Goal: Task Accomplishment & Management: Manage account settings

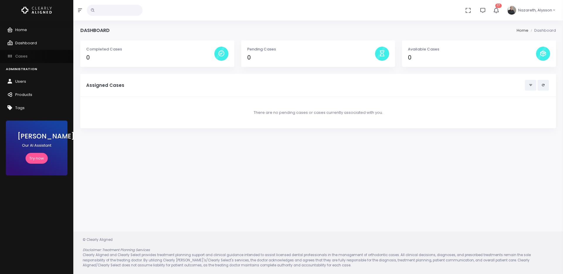
click at [20, 56] on span "Cases" at bounding box center [21, 56] width 12 height 6
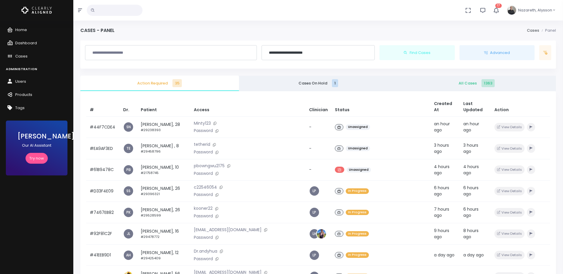
click at [463, 82] on span "All Cases 1363" at bounding box center [476, 83] width 149 height 6
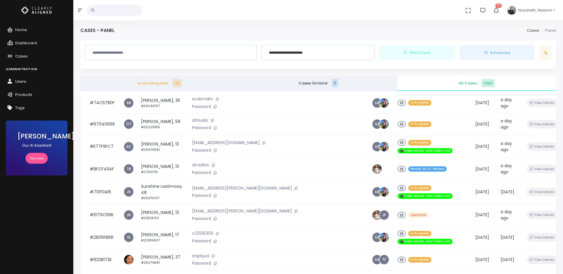
scroll to position [346, 0]
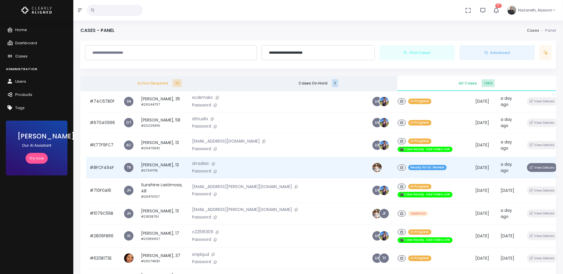
click at [527, 163] on button "View Details" at bounding box center [542, 167] width 30 height 9
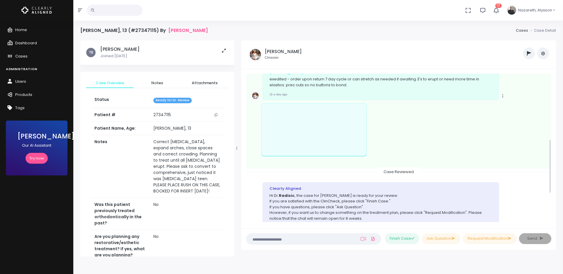
scroll to position [180, 0]
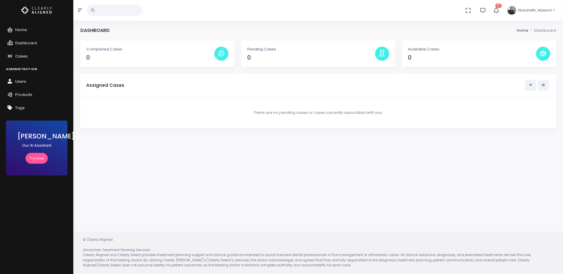
click at [22, 54] on span "Cases" at bounding box center [21, 56] width 12 height 6
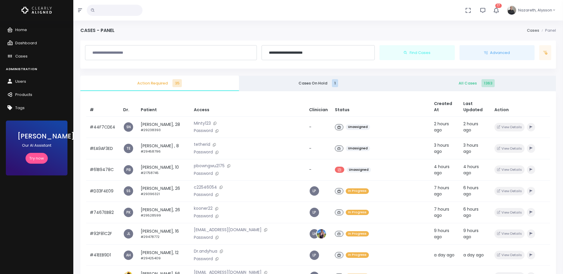
click at [478, 84] on span "All Cases 1363" at bounding box center [476, 83] width 149 height 6
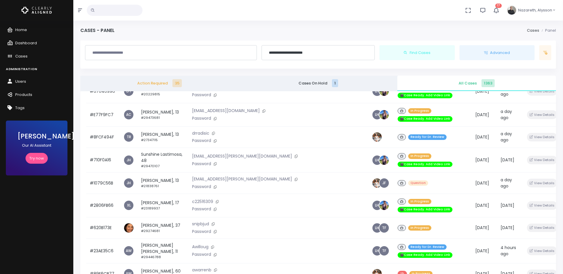
scroll to position [374, 0]
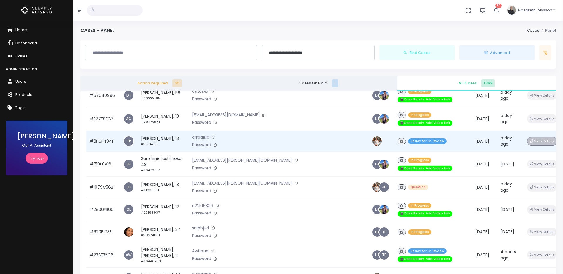
click at [527, 137] on button "View Details" at bounding box center [542, 141] width 30 height 9
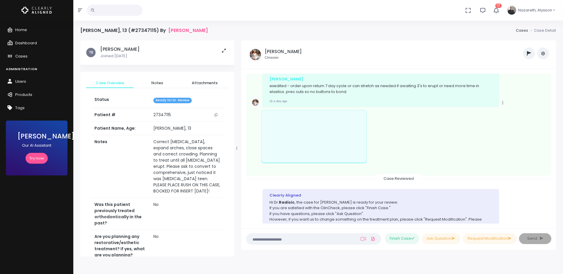
scroll to position [193, 0]
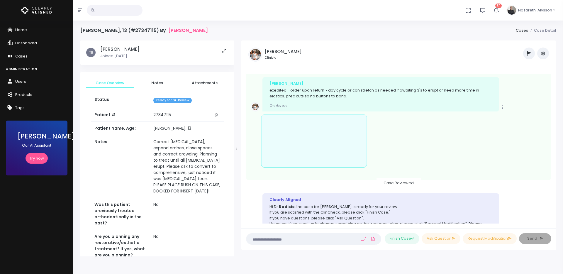
click at [354, 94] on p "exedited - order upon return 7 day cycle or can stretch as needed if awaiting 3…" at bounding box center [381, 92] width 223 height 11
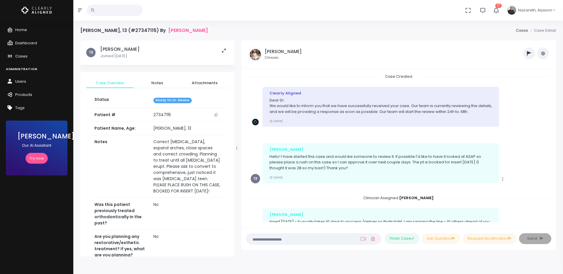
scroll to position [0, 0]
